Goal: Task Accomplishment & Management: Use online tool/utility

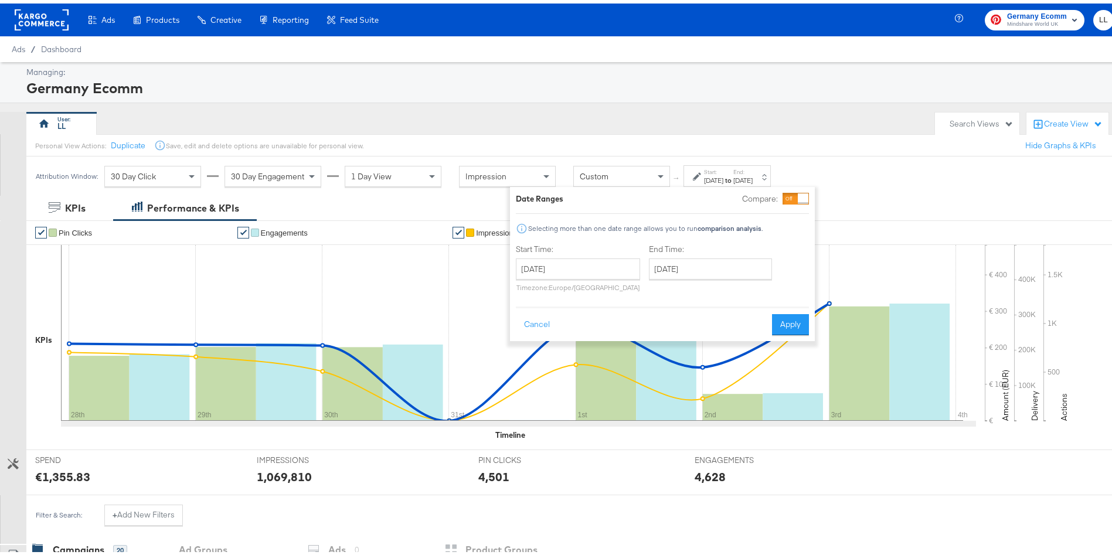
click at [1016, 12] on span "Germany Ecomm" at bounding box center [1037, 13] width 60 height 12
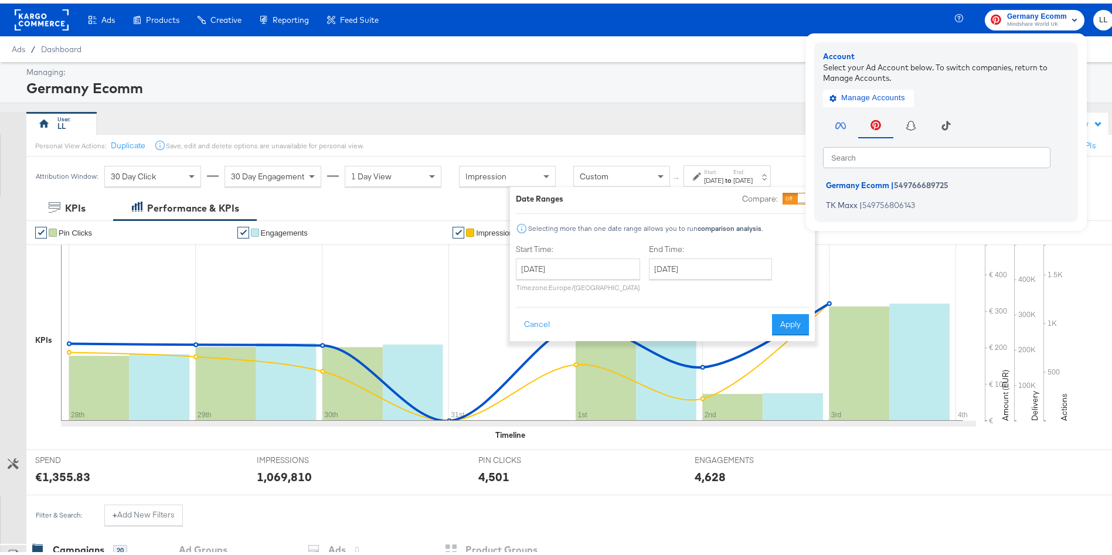
click at [30, 12] on rect at bounding box center [42, 16] width 54 height 21
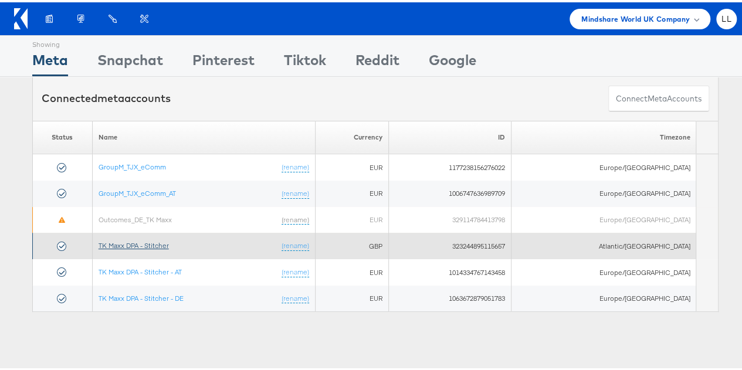
click at [138, 241] on link "TK Maxx DPA - Stitcher" at bounding box center [133, 243] width 70 height 9
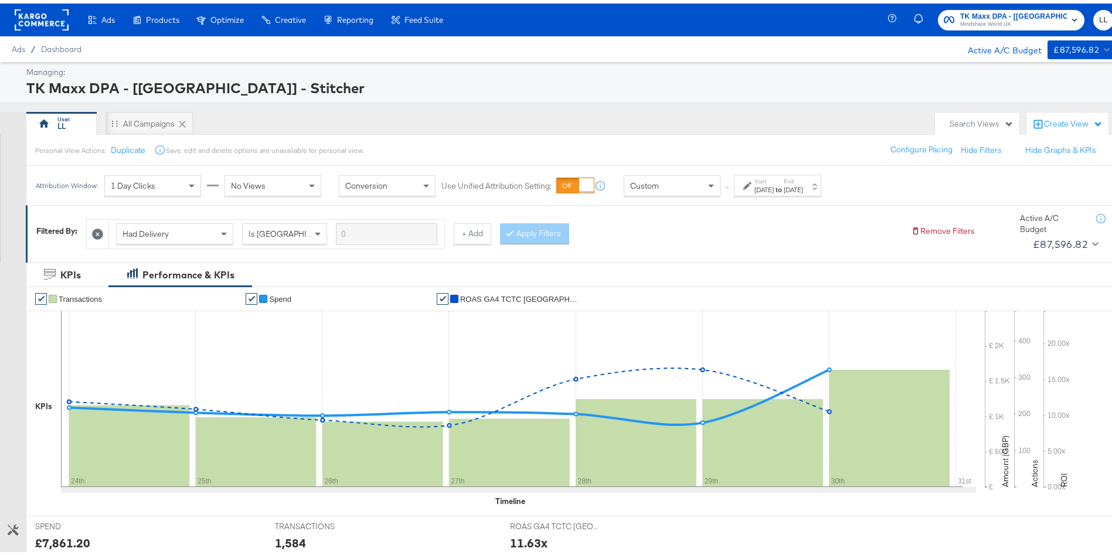
click at [774, 181] on label "Start:" at bounding box center [764, 178] width 19 height 8
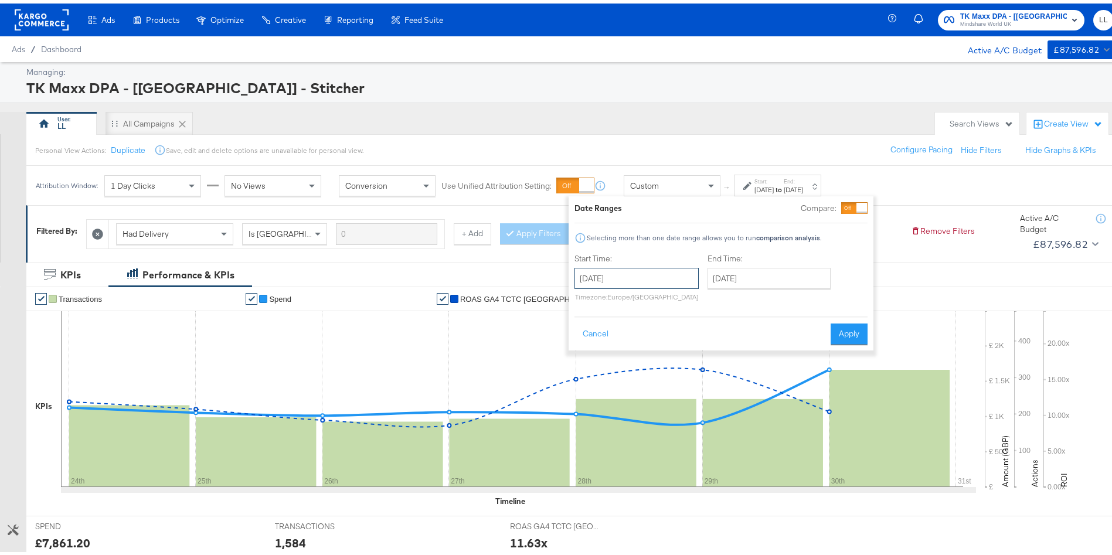
click at [605, 271] on input "[DATE]" at bounding box center [637, 274] width 124 height 21
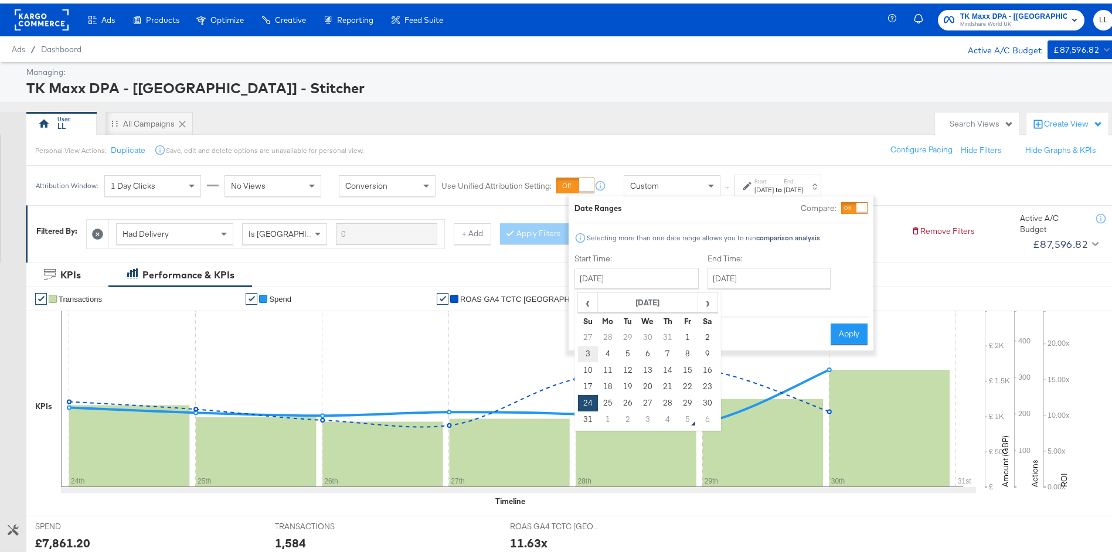
click at [584, 351] on td "3" at bounding box center [588, 350] width 20 height 16
type input "[DATE]"
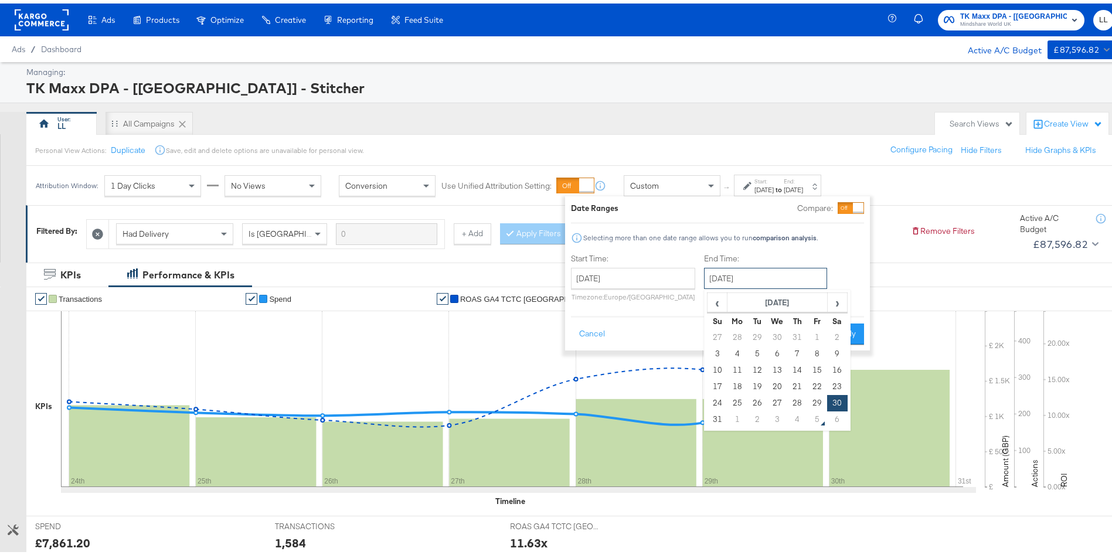
click at [772, 265] on input "[DATE]" at bounding box center [765, 274] width 123 height 21
click at [833, 306] on span "›" at bounding box center [837, 299] width 18 height 18
click at [757, 335] on td "2" at bounding box center [757, 334] width 20 height 16
type input "[DATE]"
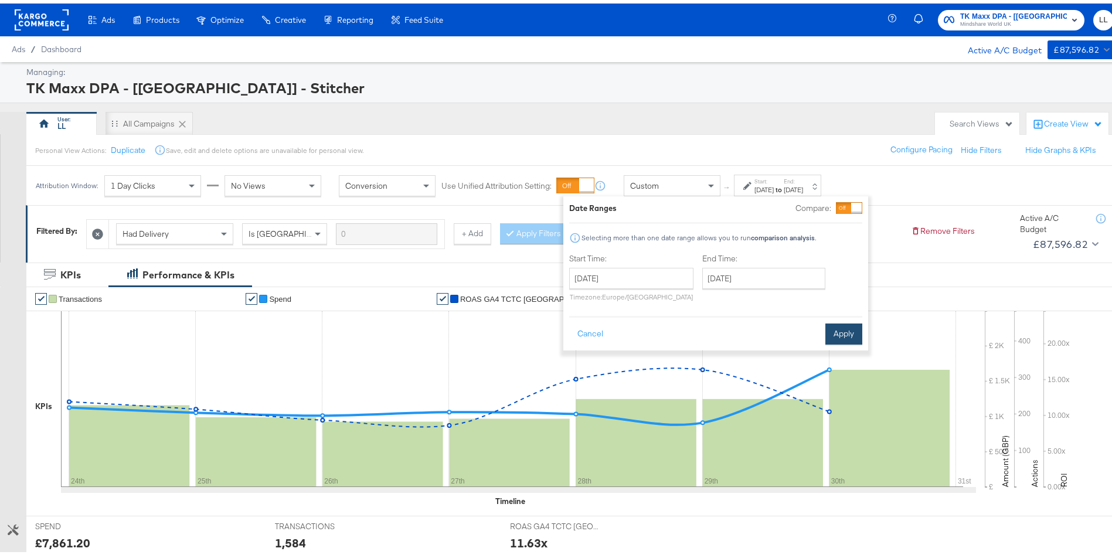
click at [849, 325] on button "Apply" at bounding box center [843, 330] width 37 height 21
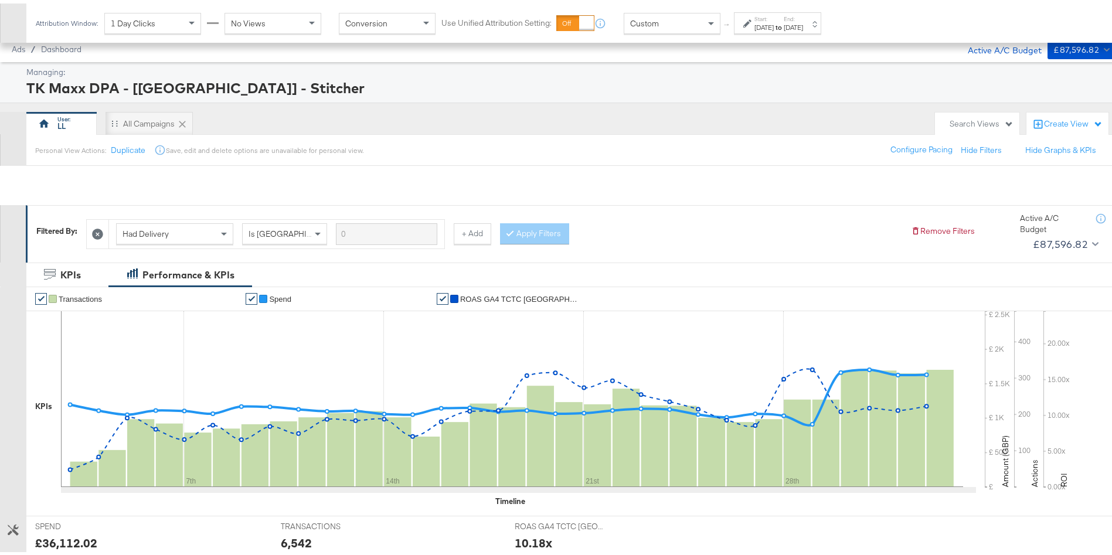
scroll to position [362, 0]
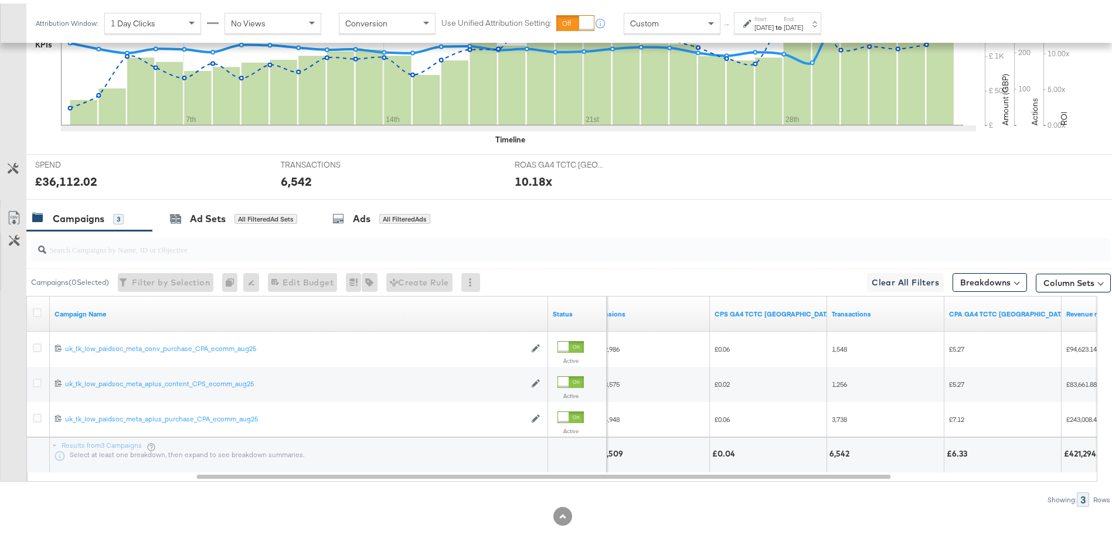
click at [803, 22] on div "[DATE]" at bounding box center [793, 23] width 19 height 9
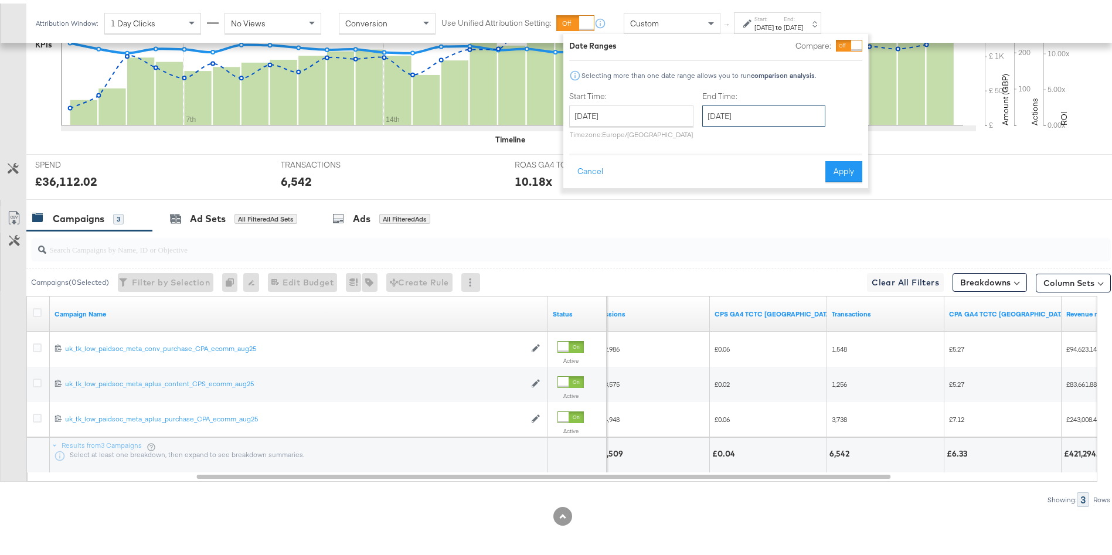
click at [735, 121] on input "[DATE]" at bounding box center [763, 112] width 123 height 21
click at [777, 169] on td "3" at bounding box center [776, 172] width 20 height 16
type input "[DATE]"
click at [638, 115] on input "[DATE]" at bounding box center [629, 112] width 124 height 21
click at [826, 95] on label "End Time:" at bounding box center [765, 92] width 128 height 11
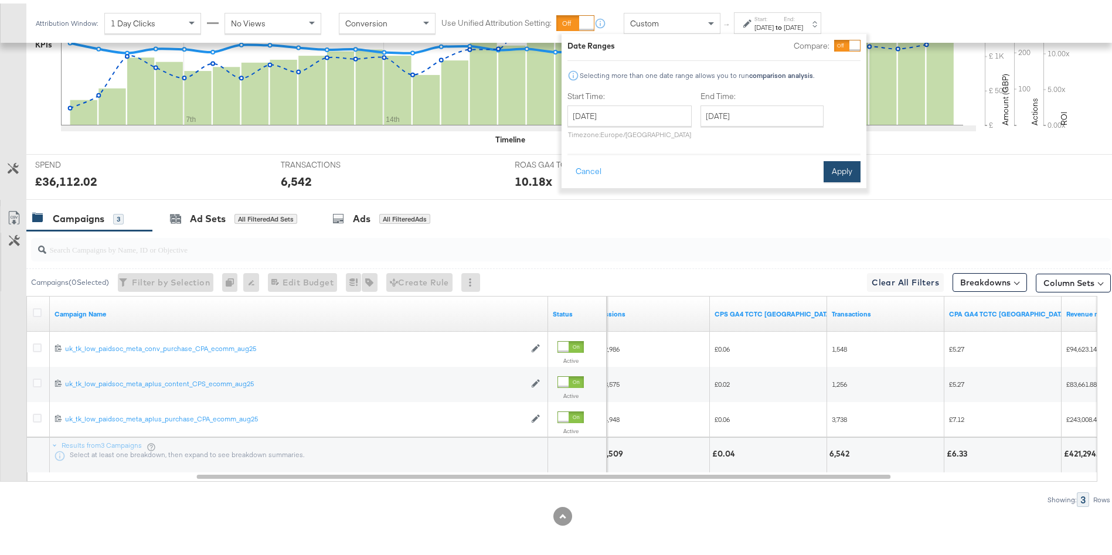
click at [840, 160] on button "Apply" at bounding box center [842, 168] width 37 height 21
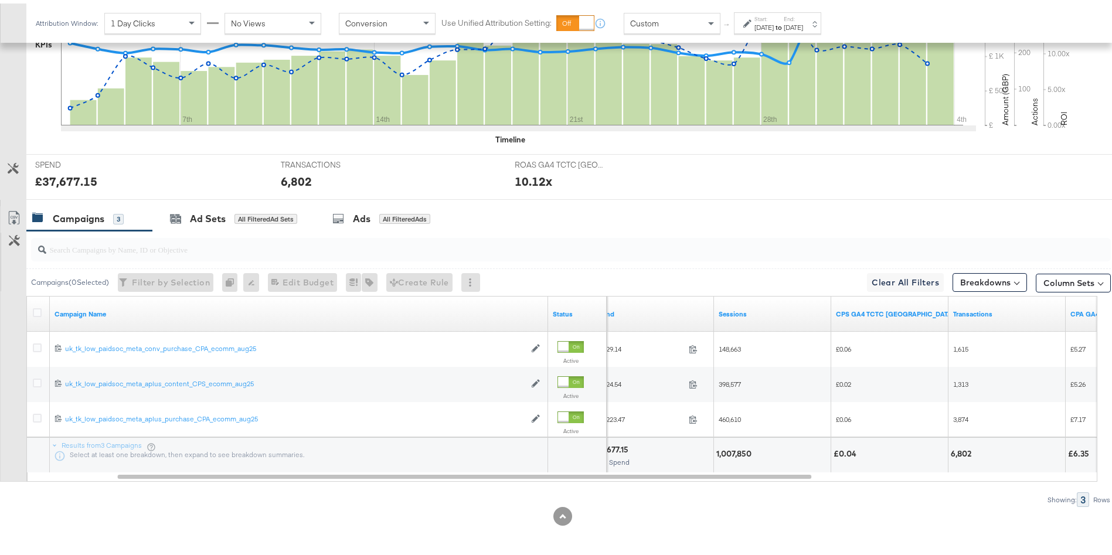
click at [774, 23] on div "[DATE]" at bounding box center [764, 23] width 19 height 9
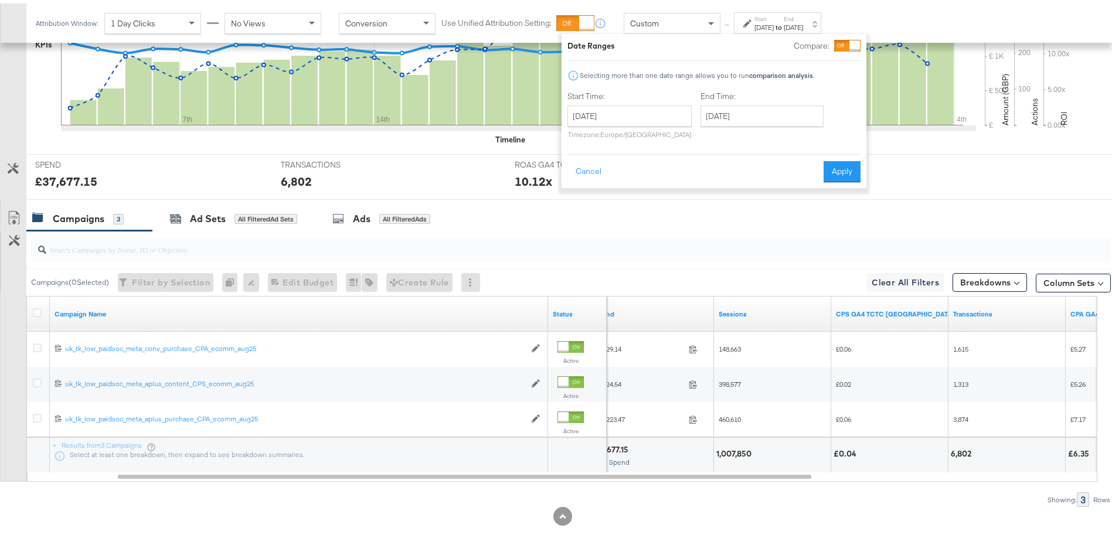
click at [606, 124] on div "[DATE] ‹ [DATE] › Su Mo Tu We Th Fr Sa 27 28 29 30 31 1 2 3 4 5 6 7 8 9 10 11 1…" at bounding box center [629, 118] width 124 height 33
click at [589, 112] on input "[DATE]" at bounding box center [629, 112] width 124 height 21
click at [583, 189] on td "3" at bounding box center [581, 188] width 20 height 16
click at [763, 111] on input "[DATE]" at bounding box center [762, 112] width 123 height 21
click at [789, 171] on td "4" at bounding box center [794, 172] width 20 height 16
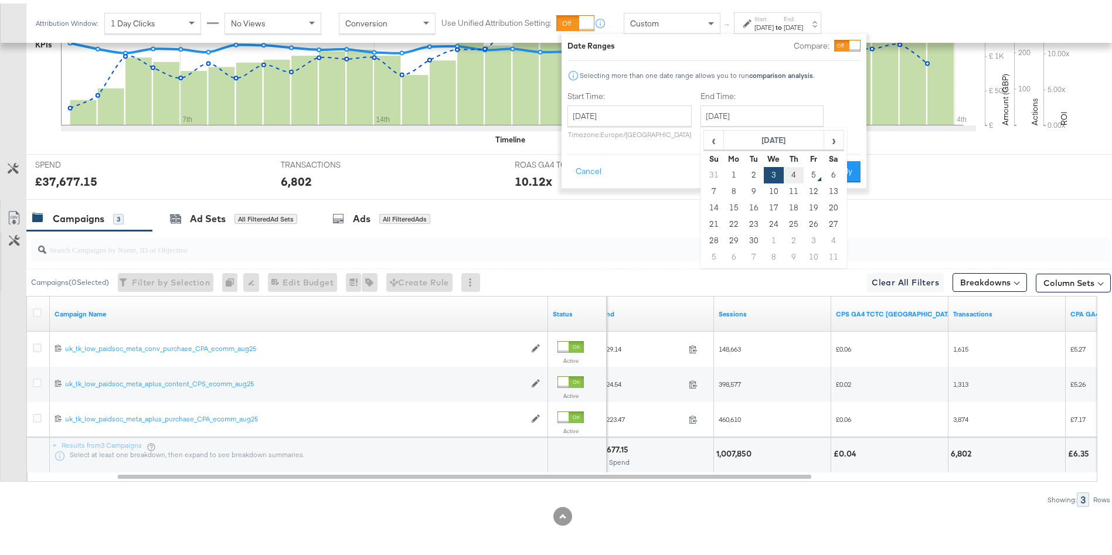
type input "[DATE]"
click at [822, 165] on div "Cancel Apply" at bounding box center [713, 164] width 293 height 29
click at [861, 173] on div "Date Ranges Compare: Selecting more than one date range allows you to run compa…" at bounding box center [713, 107] width 305 height 154
click at [848, 171] on button "Apply" at bounding box center [841, 168] width 37 height 21
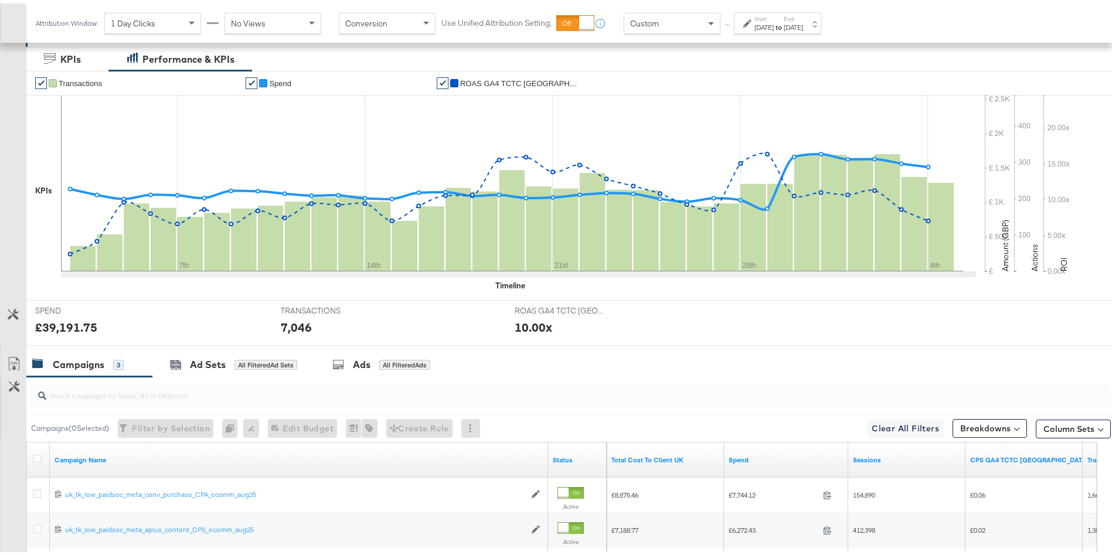
scroll to position [163, 0]
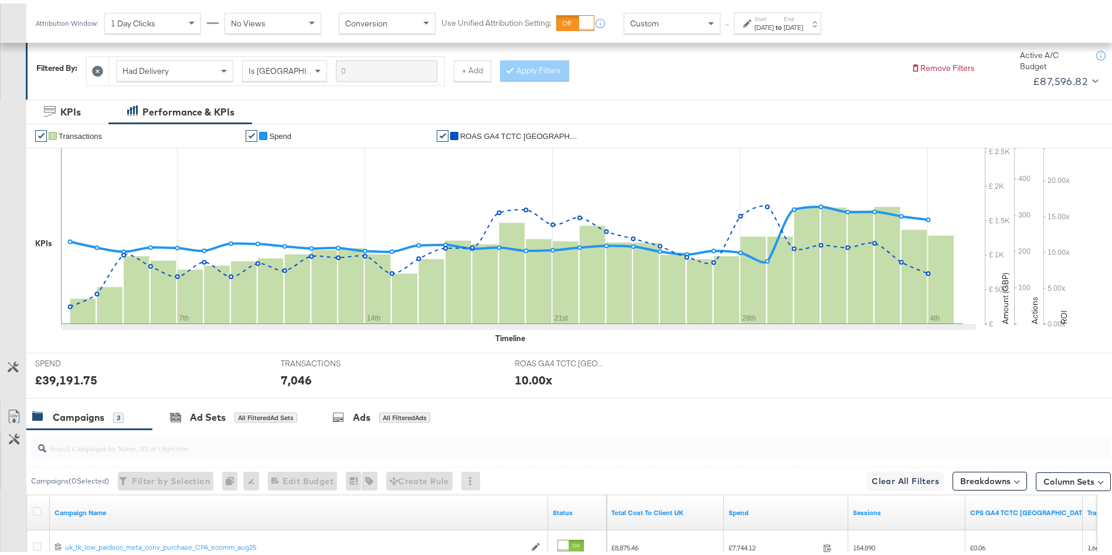
click at [770, 21] on div "[DATE]" at bounding box center [764, 23] width 19 height 9
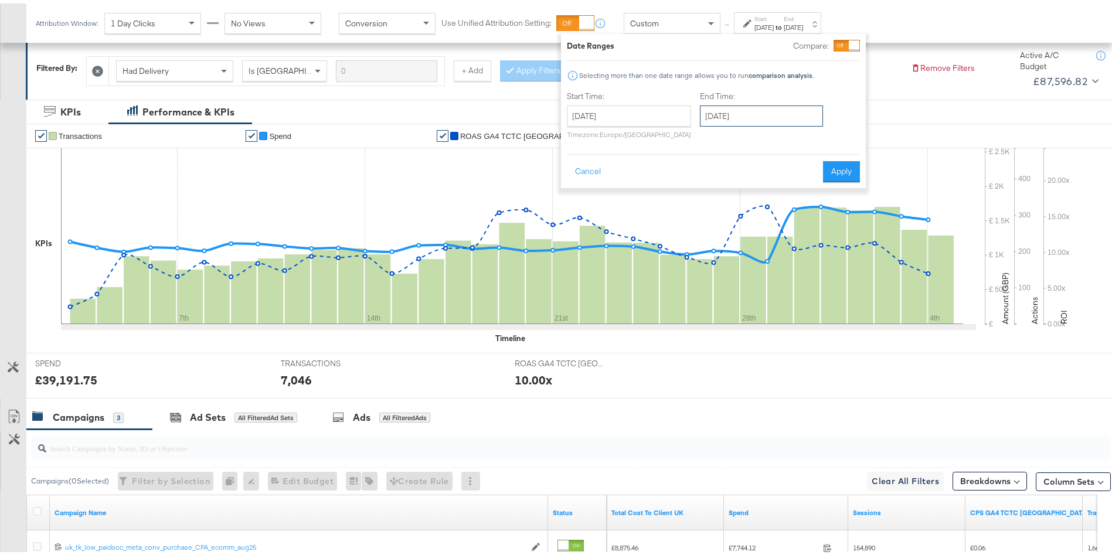
click at [725, 107] on input "[DATE]" at bounding box center [761, 112] width 123 height 21
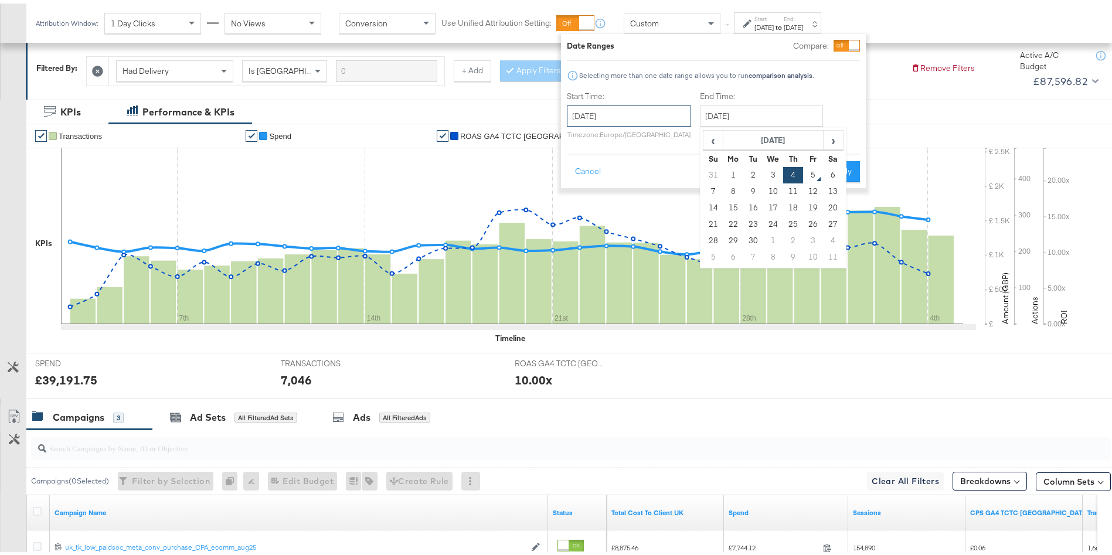
click at [633, 110] on input "[DATE]" at bounding box center [629, 112] width 124 height 21
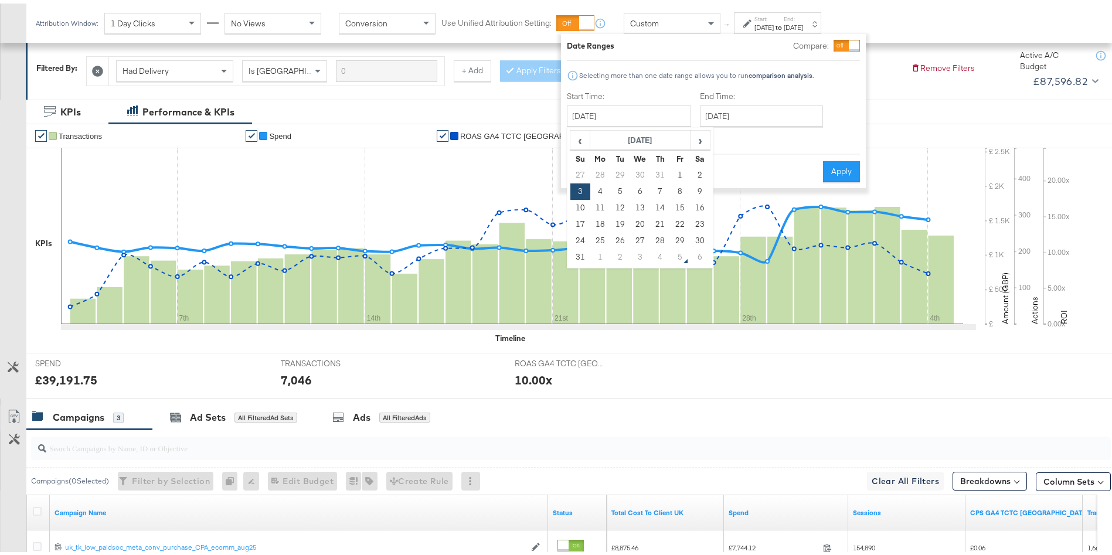
click at [891, 93] on div "Filtered By: Had Delivery Is Greater Than + Add Apply Filters Remove Filters Ac…" at bounding box center [576, 67] width 1100 height 57
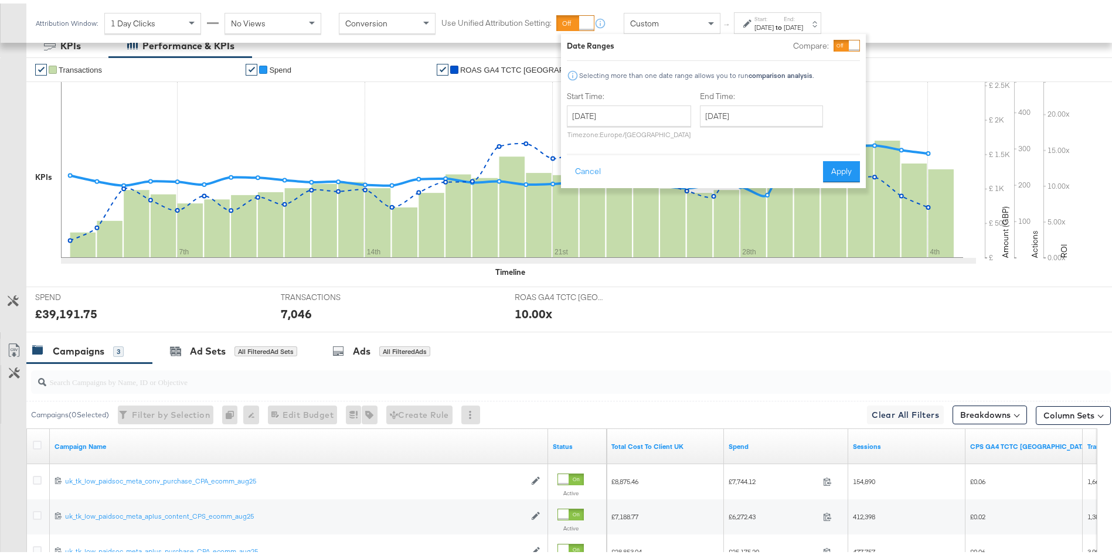
scroll to position [230, 0]
